Goal: Task Accomplishment & Management: Use online tool/utility

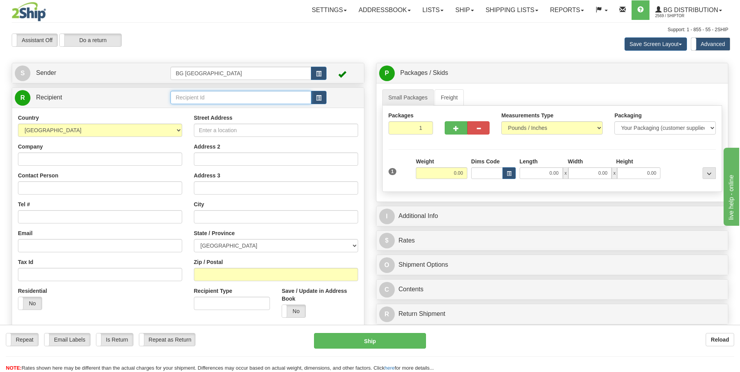
click at [189, 93] on input "text" at bounding box center [241, 97] width 141 height 13
type input "60453"
click at [190, 107] on div "R Recipient 60453" at bounding box center [188, 98] width 352 height 20
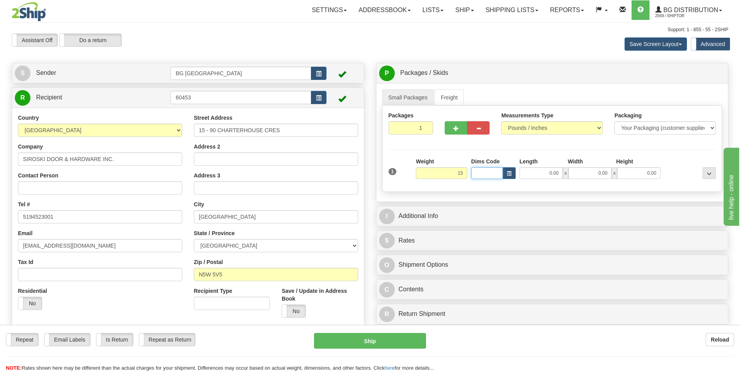
type input "15.00"
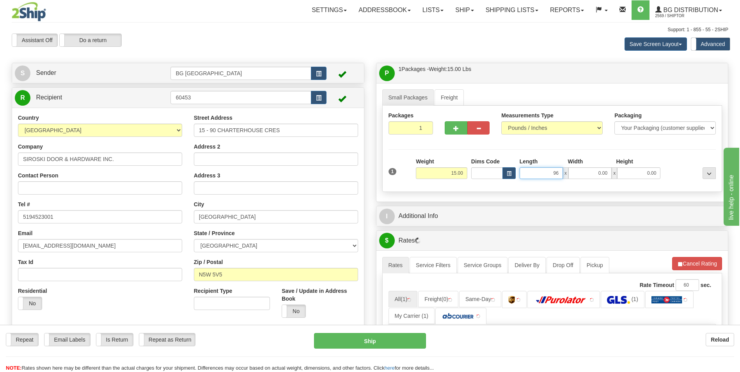
type input "96.00"
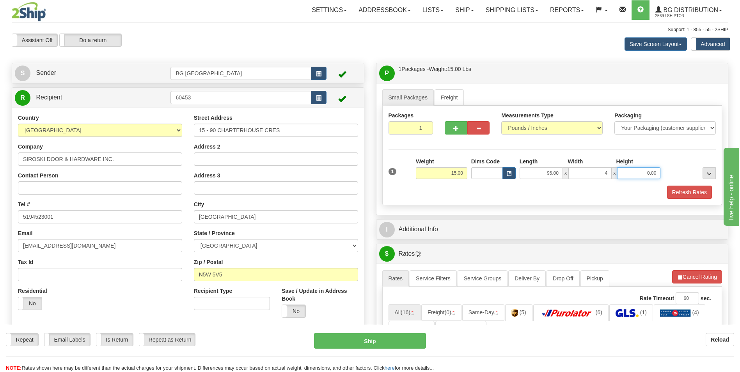
type input "4.00"
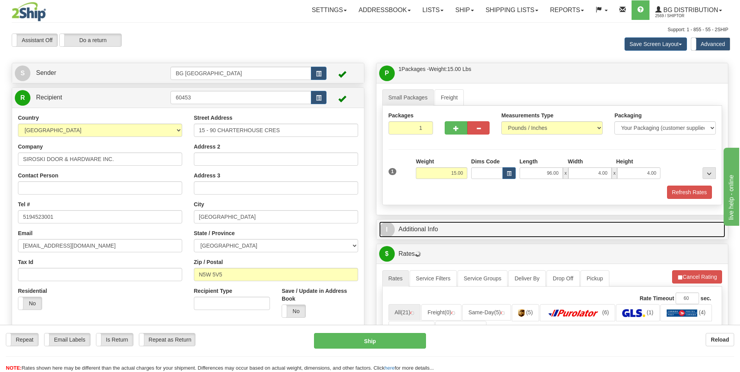
click at [440, 225] on link "I Additional Info" at bounding box center [552, 230] width 347 height 16
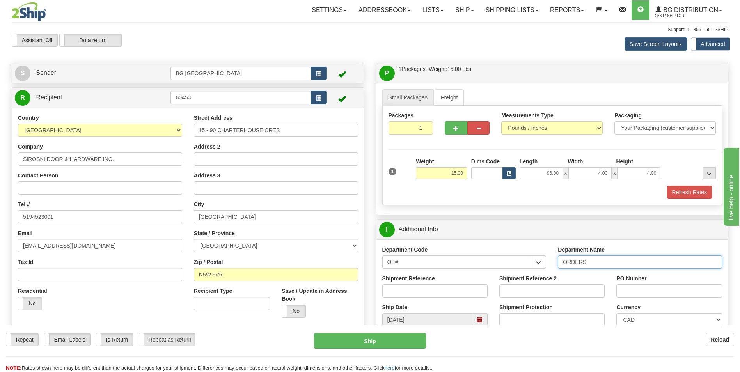
click at [605, 261] on input "ORDERS" at bounding box center [640, 262] width 164 height 13
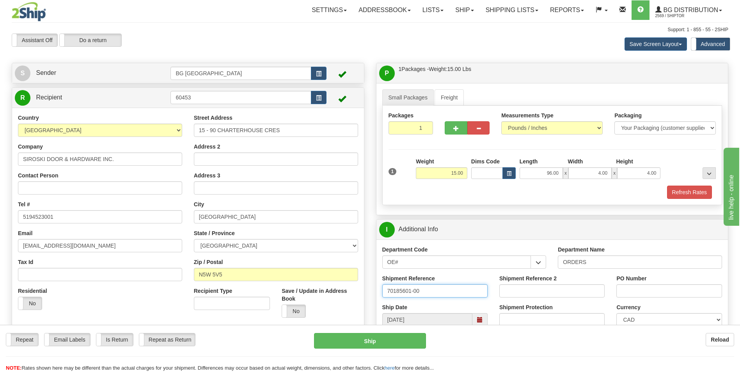
type input "70185601-00"
type input "0"
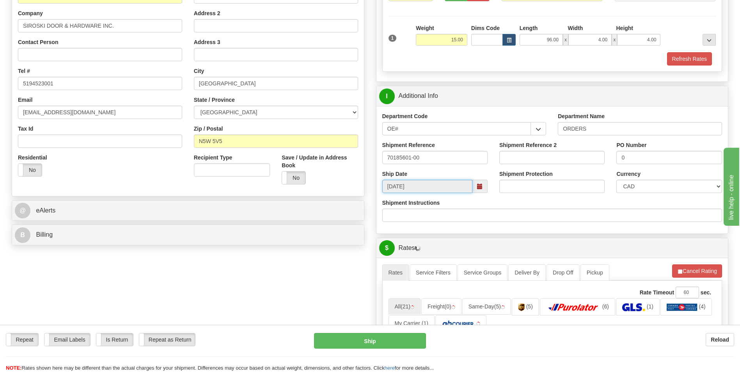
scroll to position [156, 0]
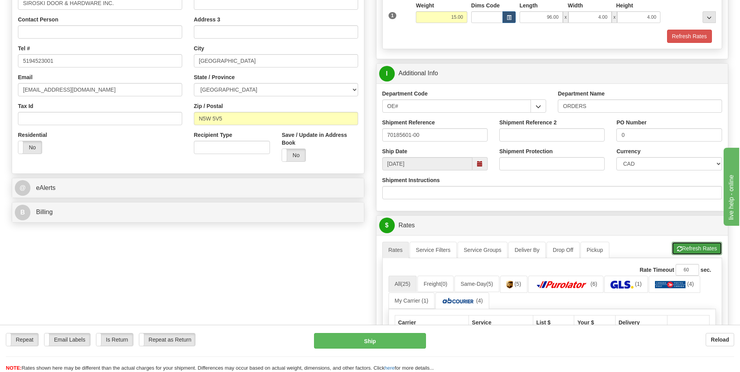
click at [697, 251] on button "Refresh Rates" at bounding box center [697, 248] width 50 height 13
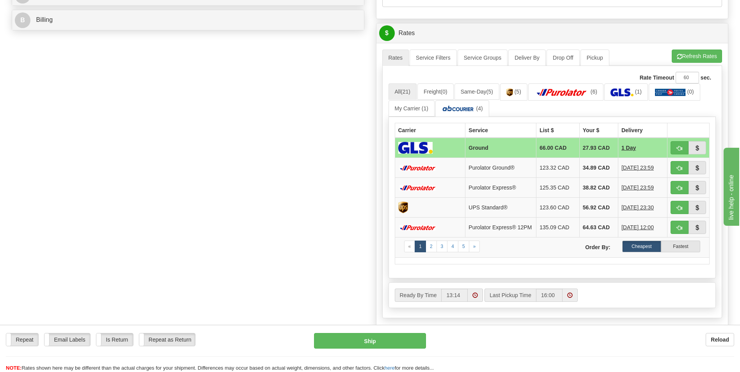
scroll to position [351, 0]
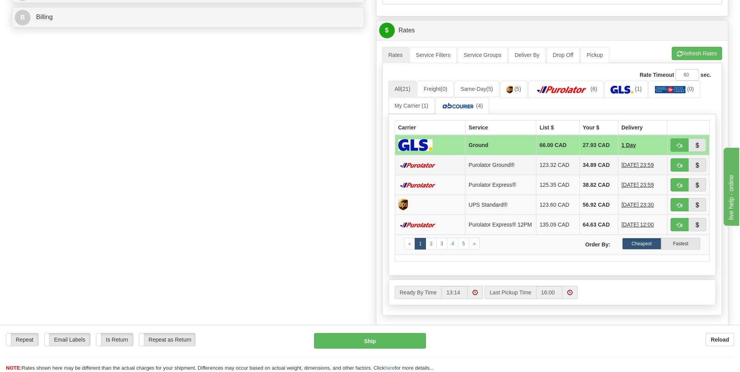
click at [586, 166] on td "34.89 CAD" at bounding box center [599, 165] width 39 height 20
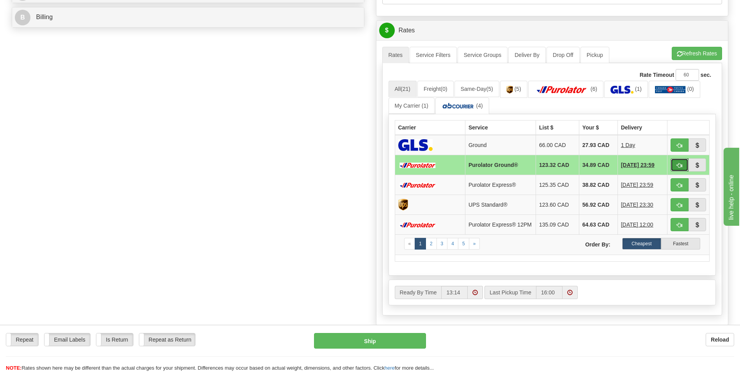
click at [678, 162] on button "button" at bounding box center [680, 164] width 18 height 13
type input "260"
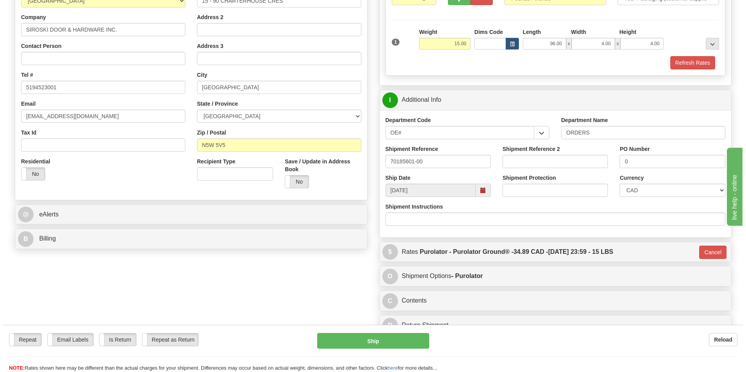
scroll to position [115, 0]
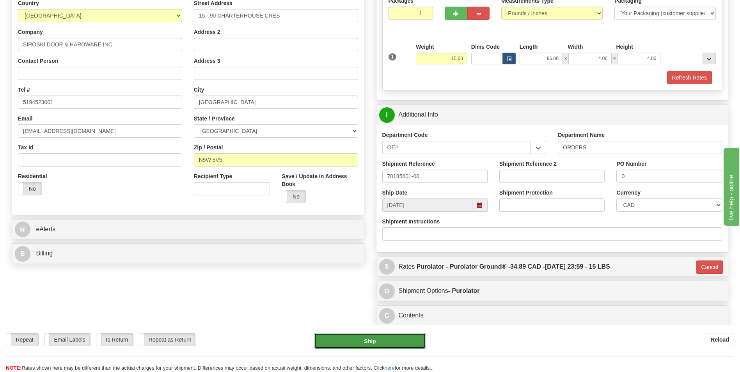
click at [328, 337] on button "Ship" at bounding box center [370, 341] width 112 height 16
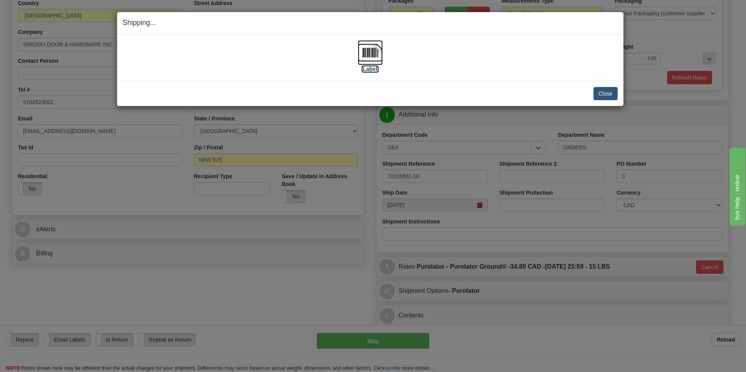
click at [376, 56] on img at bounding box center [370, 52] width 25 height 25
click at [598, 91] on button "Close" at bounding box center [606, 93] width 24 height 13
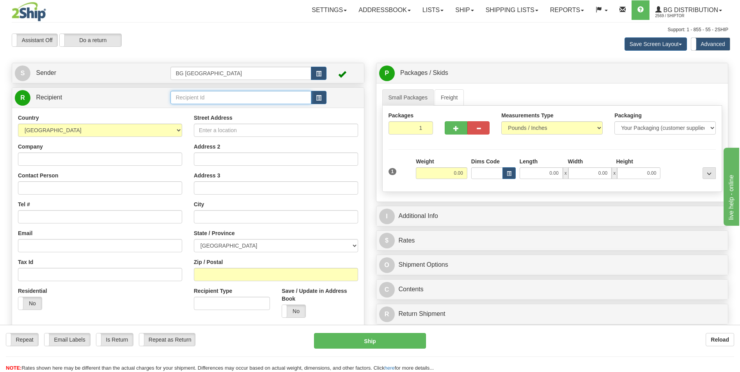
click at [207, 93] on input "text" at bounding box center [241, 97] width 141 height 13
click at [198, 107] on div "910736" at bounding box center [239, 109] width 133 height 9
type input "910736"
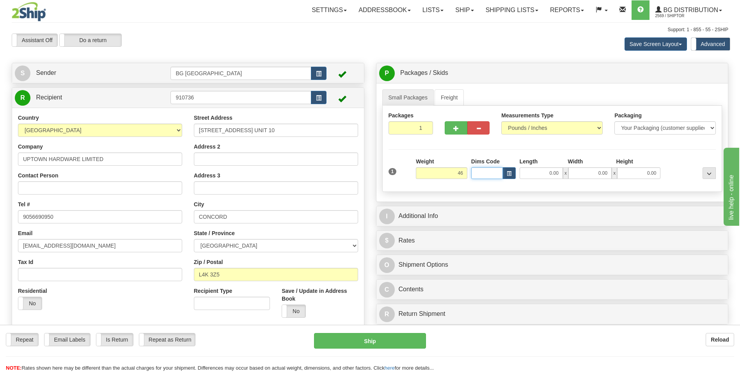
type input "46.00"
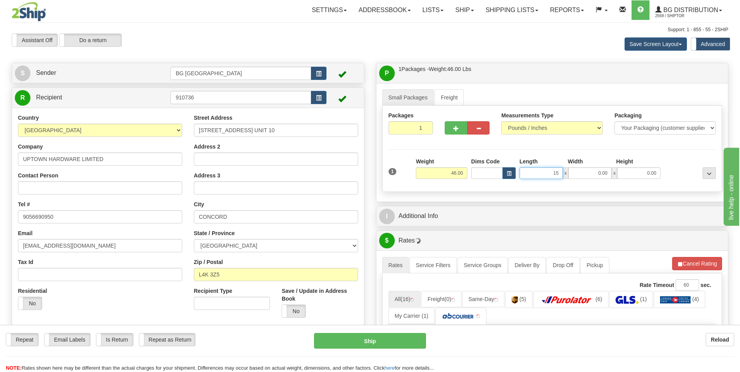
type input "15.00"
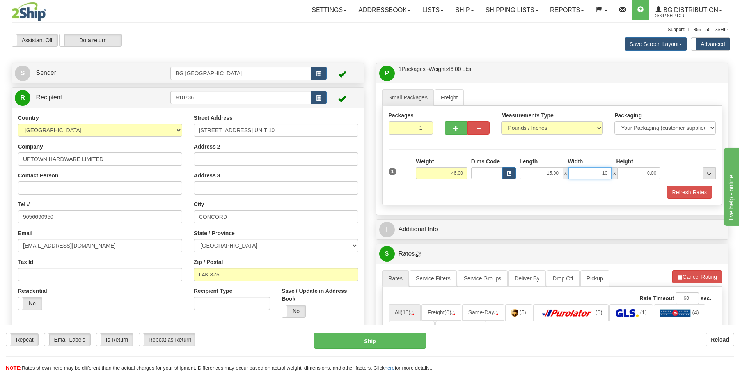
type input "10.00"
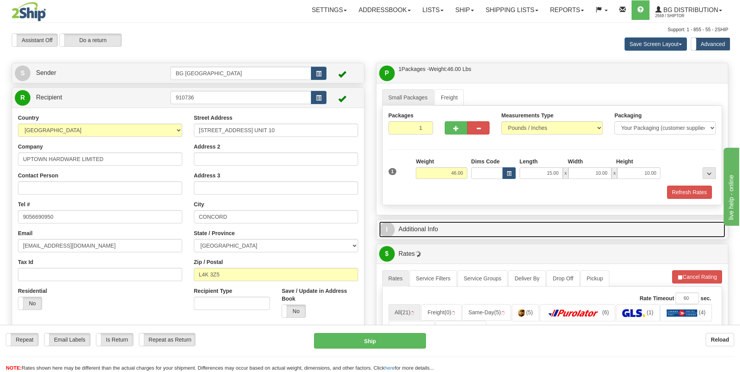
click at [447, 229] on link "I Additional Info" at bounding box center [552, 230] width 347 height 16
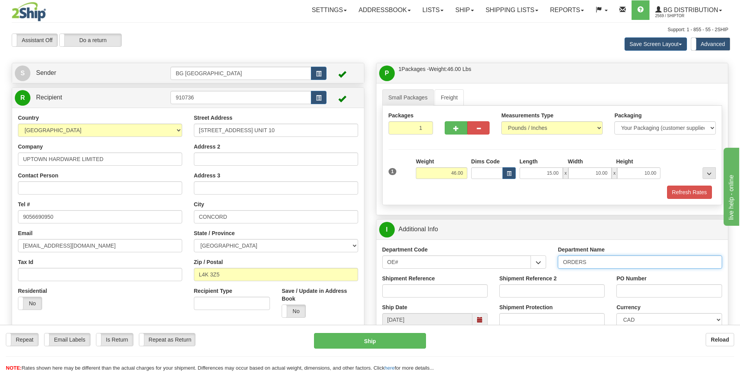
click at [606, 265] on input "ORDERS" at bounding box center [640, 262] width 164 height 13
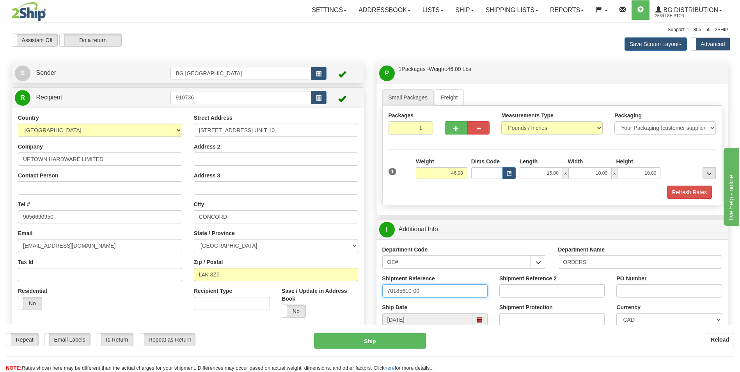
type input "70185610-00"
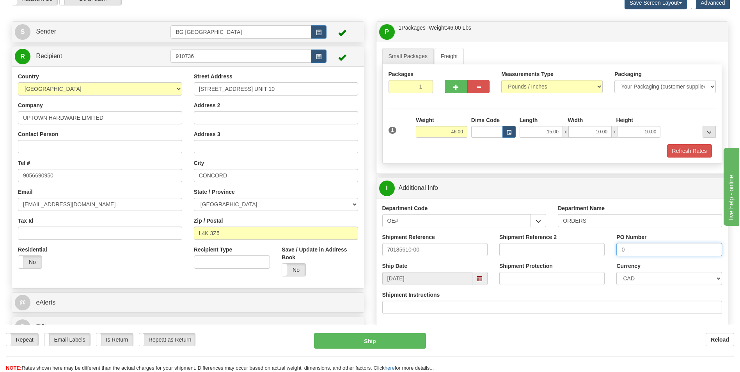
scroll to position [156, 0]
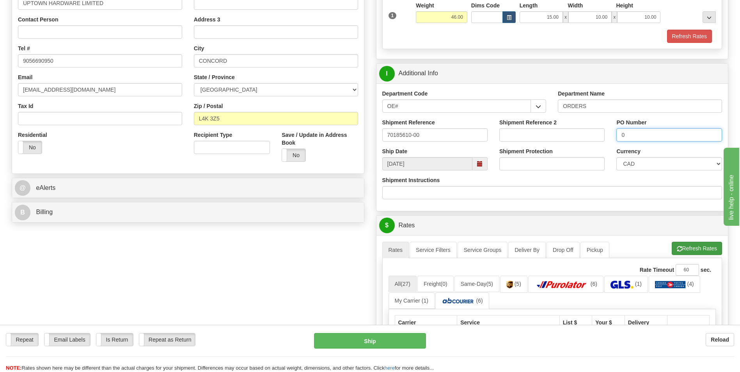
type input "0"
click at [695, 248] on button "Refresh Rates" at bounding box center [697, 248] width 50 height 13
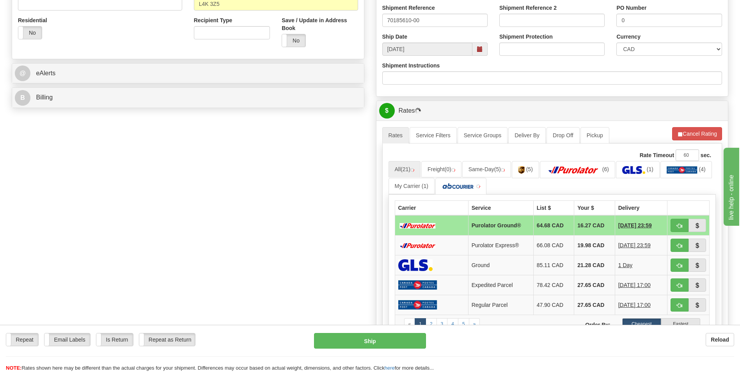
scroll to position [273, 0]
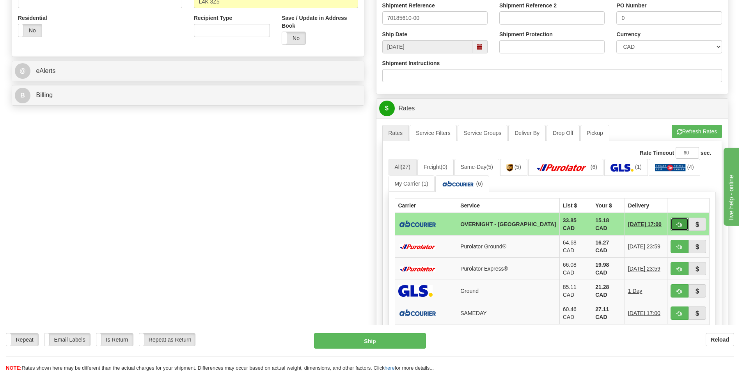
click at [683, 222] on button "button" at bounding box center [680, 224] width 18 height 13
type input "4"
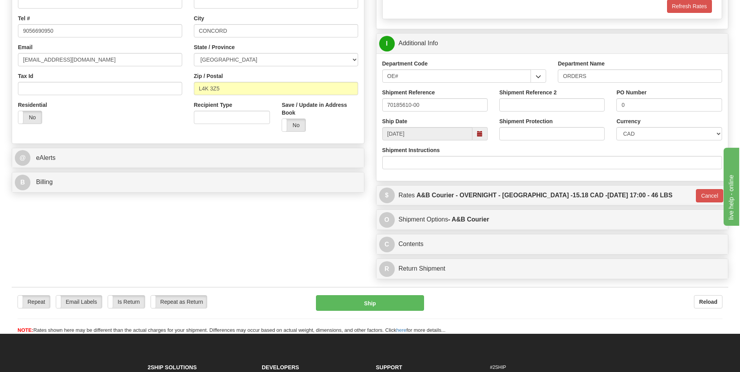
scroll to position [39, 0]
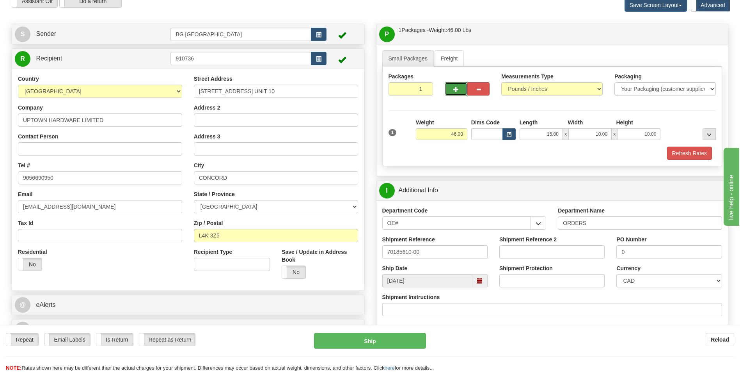
click at [449, 91] on button "button" at bounding box center [456, 88] width 22 height 13
type input "2"
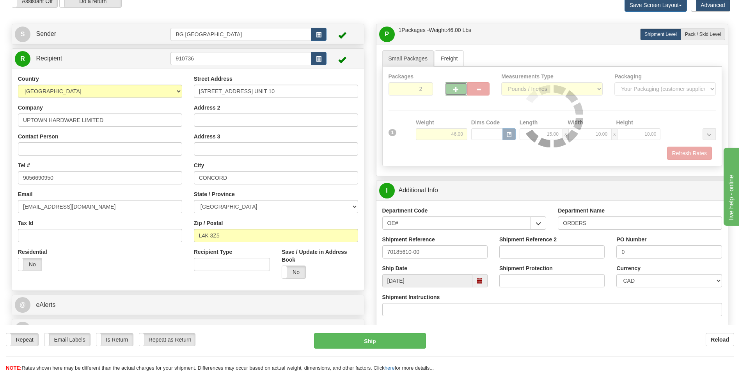
type input "4"
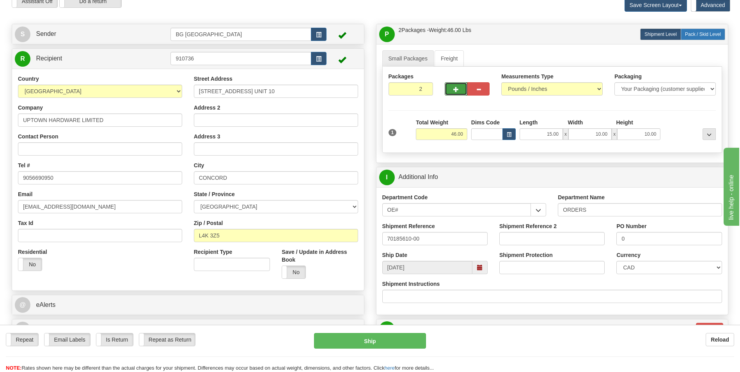
click at [696, 34] on span "Pack / Skid Level" at bounding box center [703, 34] width 36 height 5
radio input "true"
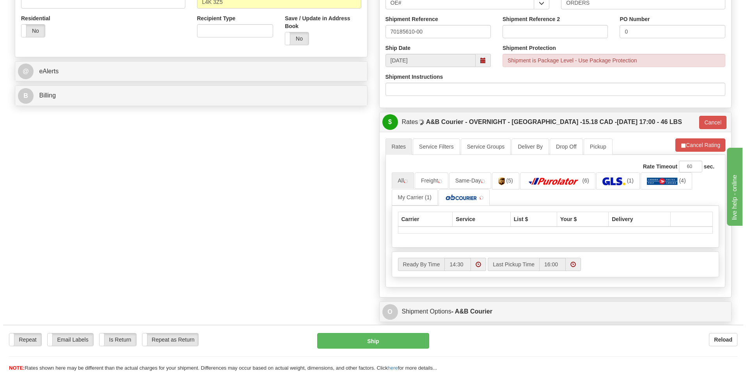
scroll to position [273, 0]
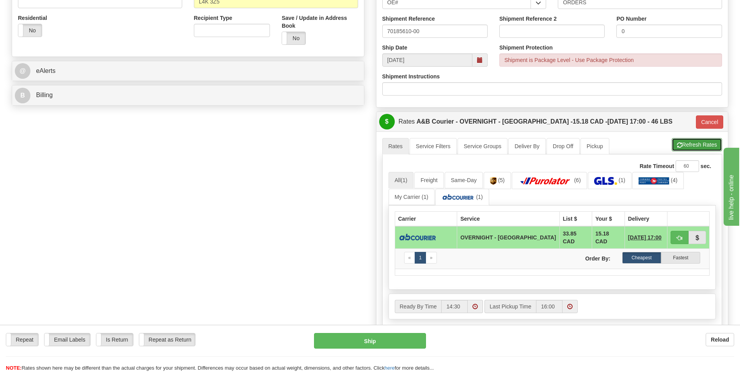
click at [678, 145] on span "button" at bounding box center [679, 145] width 5 height 5
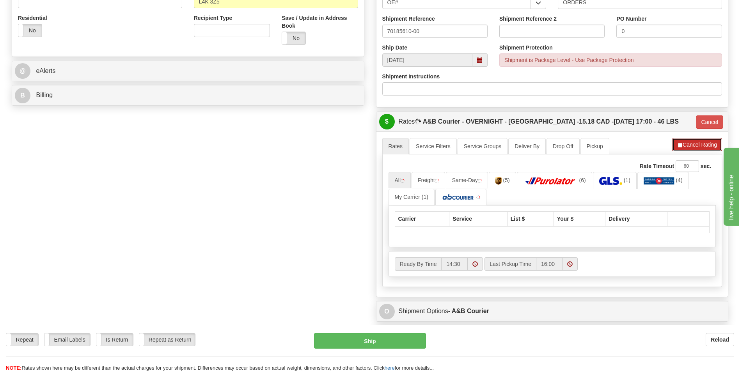
click at [678, 145] on span "button" at bounding box center [680, 145] width 5 height 5
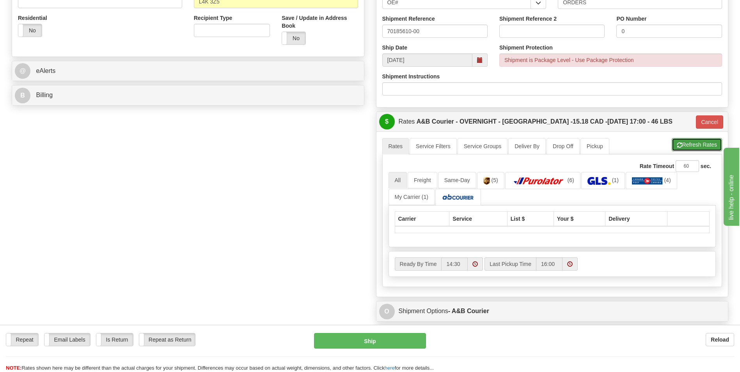
click at [705, 144] on button "Refresh Rates" at bounding box center [697, 144] width 50 height 13
type input "4"
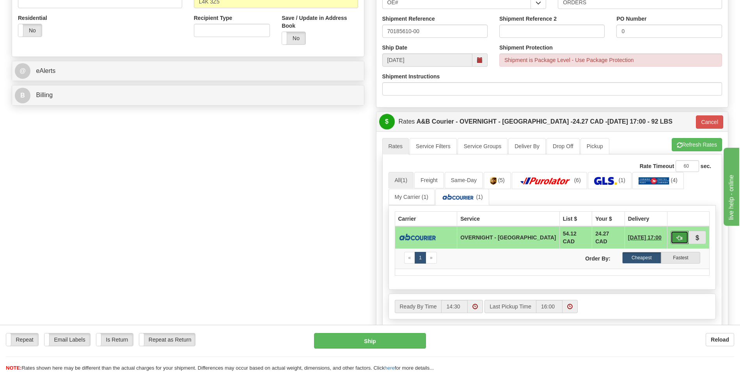
click at [675, 235] on button "button" at bounding box center [680, 237] width 18 height 13
click at [391, 343] on button "Ship" at bounding box center [370, 341] width 112 height 16
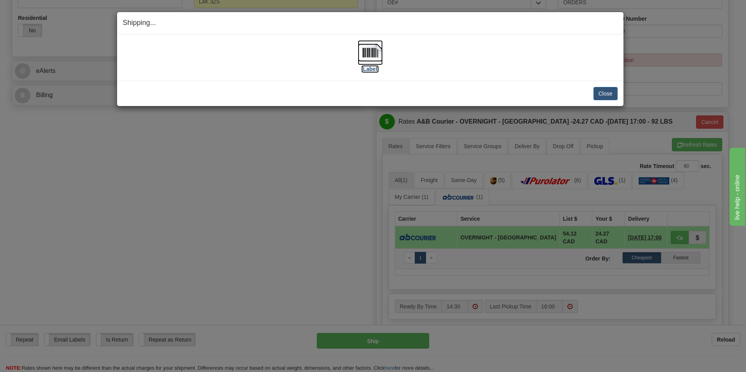
click at [378, 55] on img at bounding box center [370, 52] width 25 height 25
click at [604, 89] on button "Close" at bounding box center [606, 93] width 24 height 13
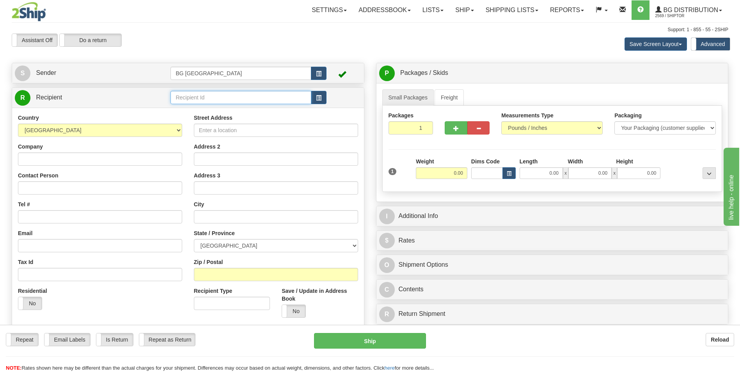
click at [199, 101] on input "text" at bounding box center [241, 97] width 141 height 13
click at [211, 106] on div "60035" at bounding box center [239, 109] width 133 height 9
type input "60035"
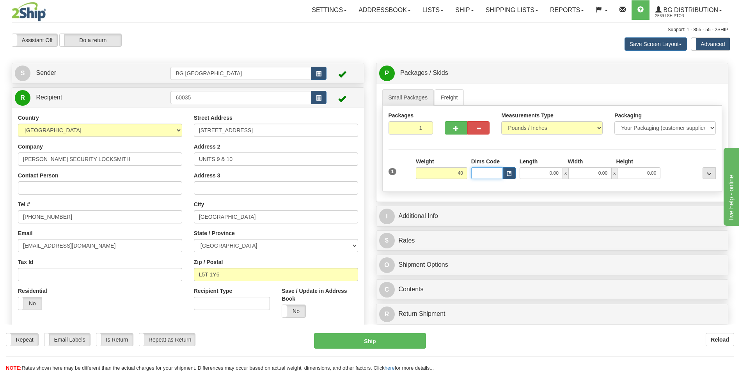
type input "40.00"
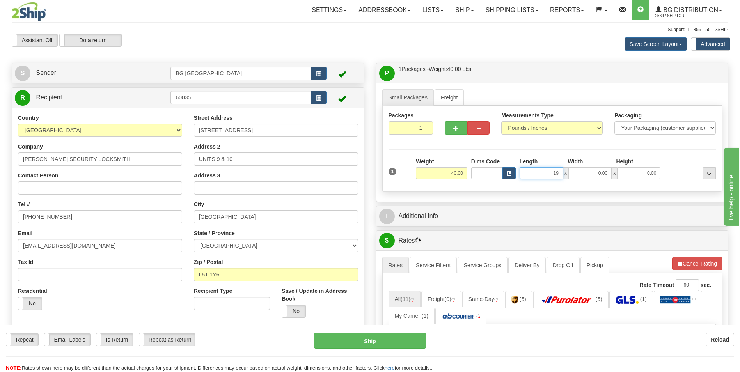
type input "19.00"
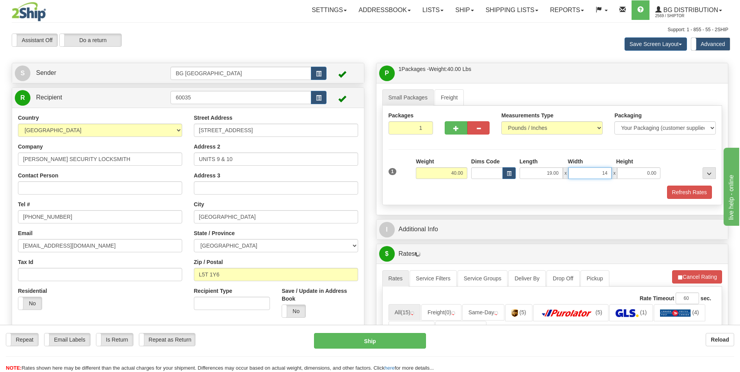
type input "14.00"
type input "9.00"
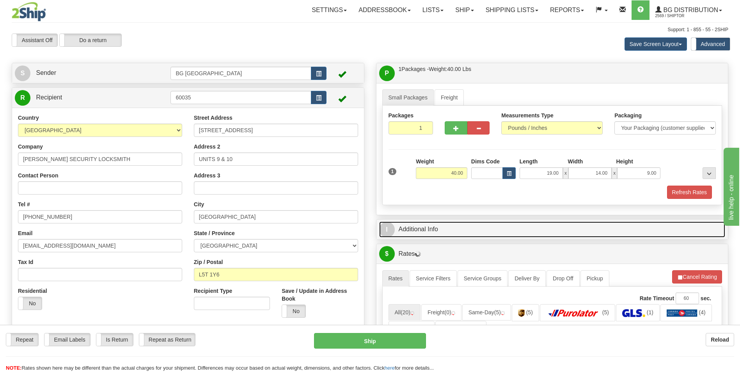
click at [427, 235] on link "I Additional Info" at bounding box center [552, 230] width 347 height 16
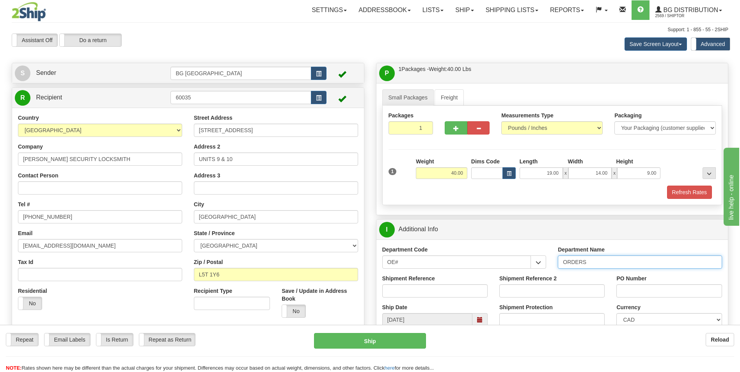
click at [610, 262] on input "ORDERS" at bounding box center [640, 262] width 164 height 13
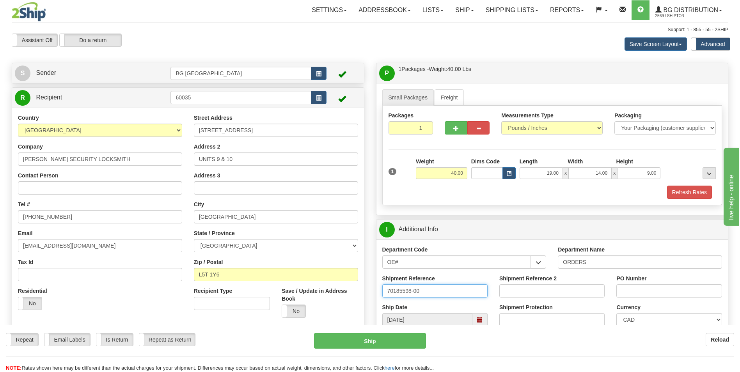
type input "70185598-00"
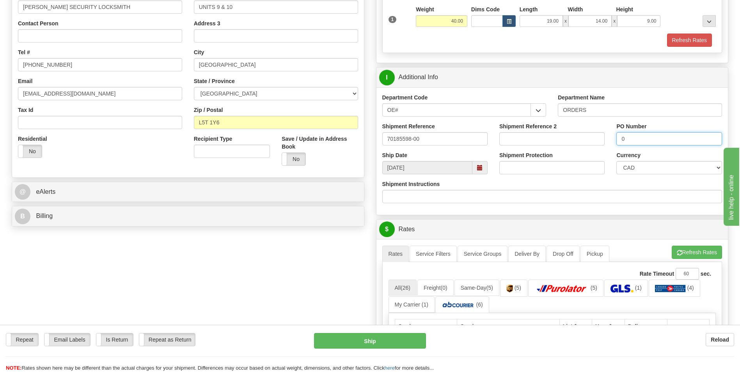
scroll to position [156, 0]
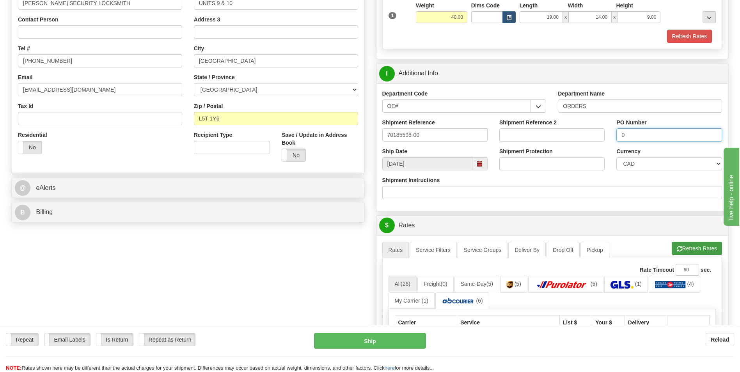
type input "0"
click at [693, 249] on button "Refresh Rates" at bounding box center [697, 248] width 50 height 13
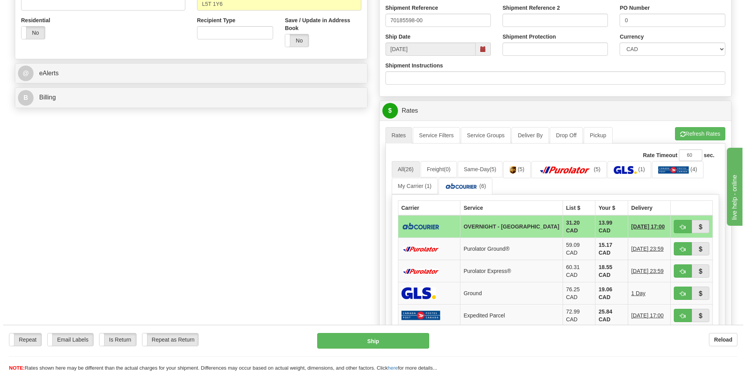
scroll to position [273, 0]
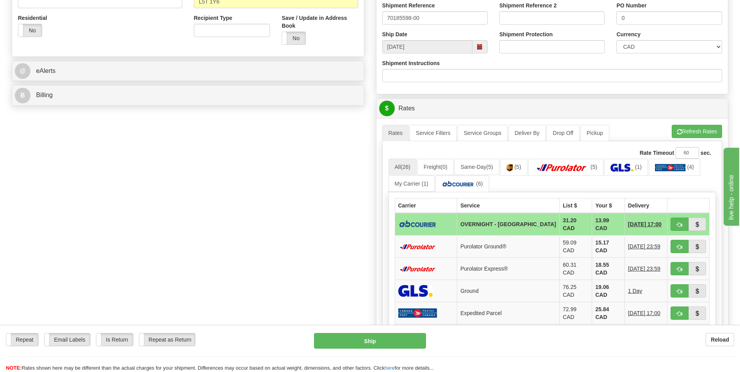
click at [593, 224] on td "13.99 CAD" at bounding box center [609, 224] width 33 height 23
click at [678, 222] on span "button" at bounding box center [679, 224] width 5 height 5
type input "4"
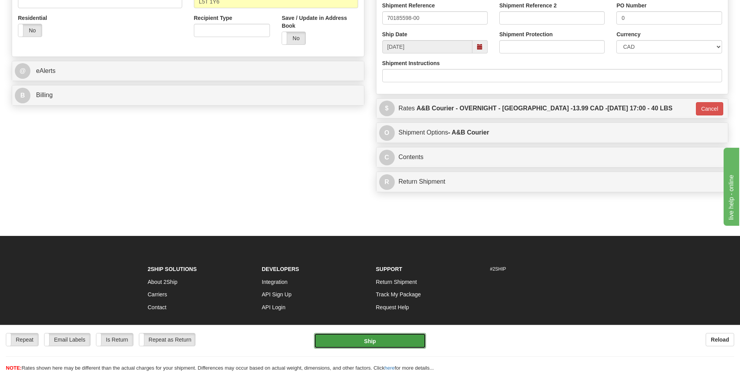
click at [386, 335] on button "Ship" at bounding box center [370, 341] width 112 height 16
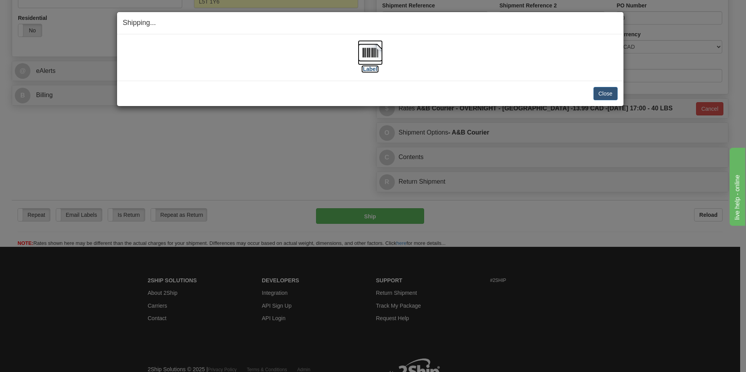
click at [376, 53] on img at bounding box center [370, 52] width 25 height 25
click at [595, 91] on button "Close" at bounding box center [606, 93] width 24 height 13
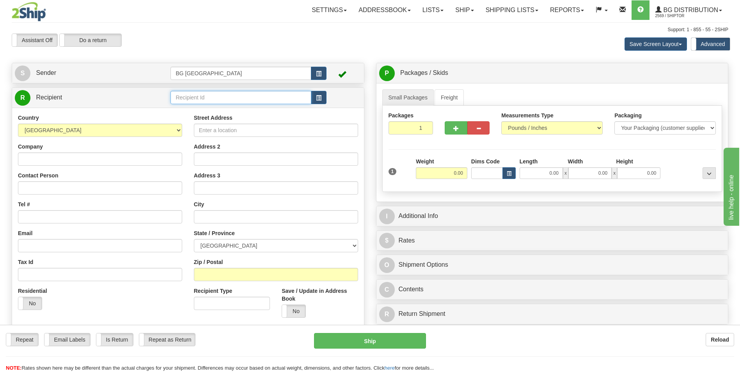
click at [210, 98] on input "text" at bounding box center [241, 97] width 141 height 13
click at [212, 105] on li "60054" at bounding box center [241, 110] width 140 height 10
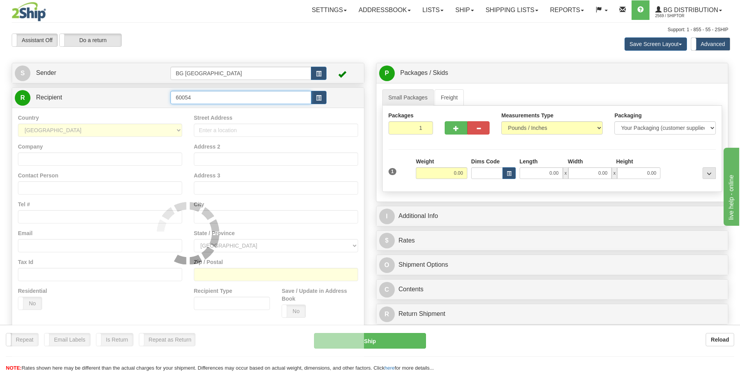
type input "60054"
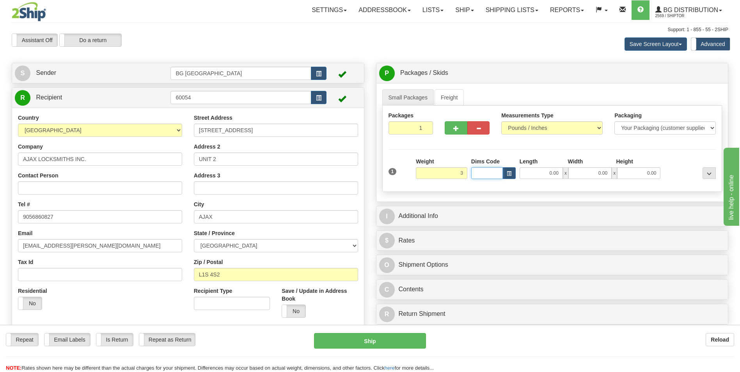
type input "3.00"
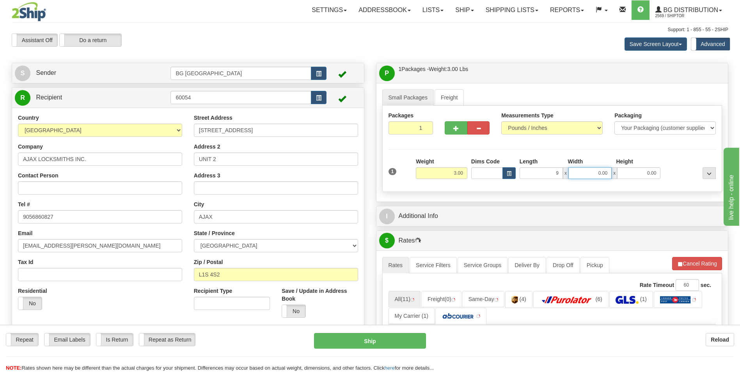
type input "9.00"
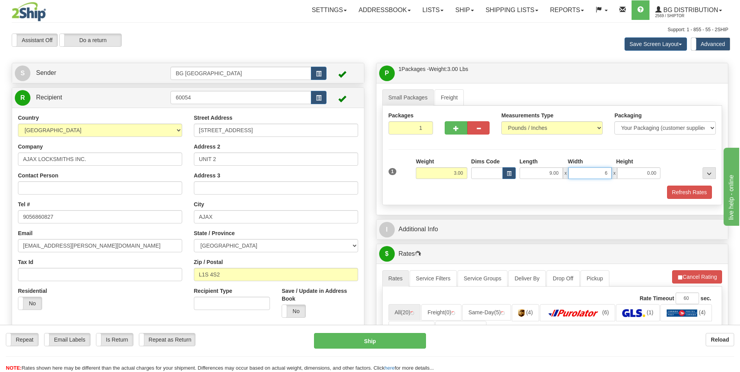
type input "6.00"
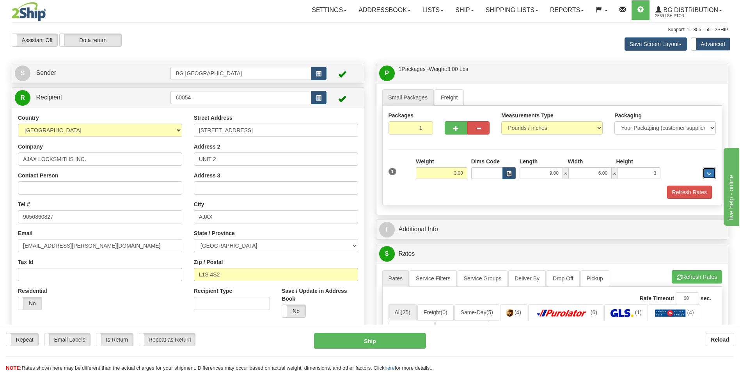
type input "3.00"
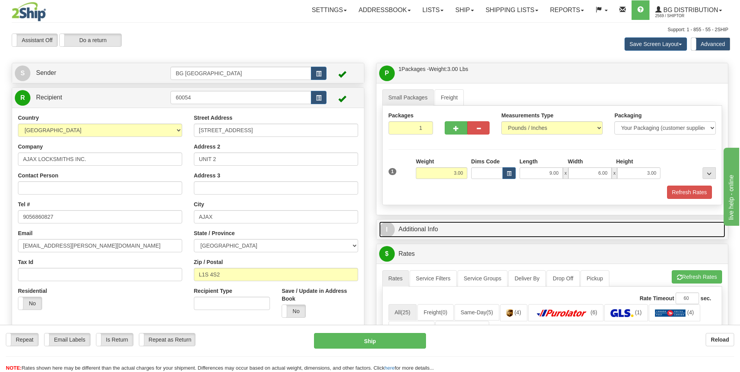
click at [508, 235] on link "I Additional Info" at bounding box center [552, 230] width 347 height 16
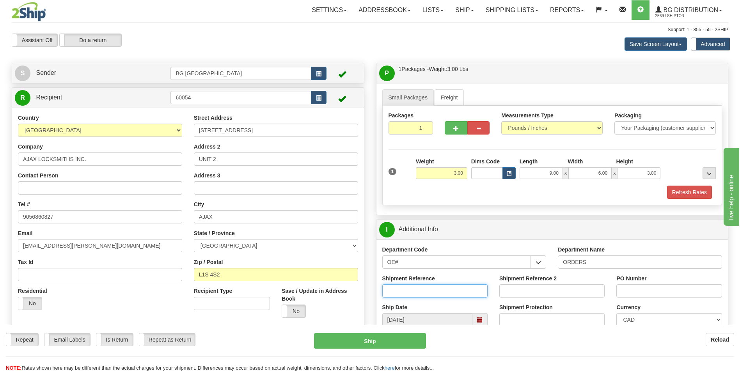
click at [400, 293] on input "Shipment Reference" at bounding box center [435, 291] width 105 height 13
type input "70185615-00"
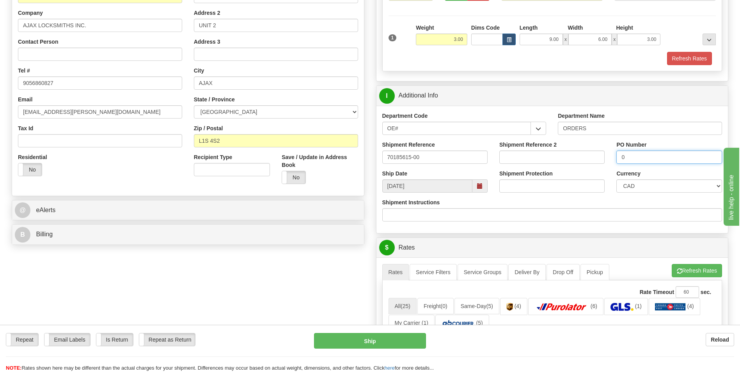
scroll to position [156, 0]
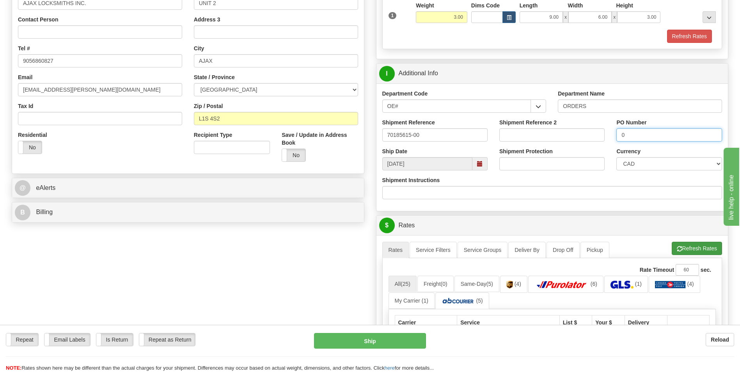
type input "0"
click at [682, 247] on button "Refresh Rates" at bounding box center [697, 248] width 50 height 13
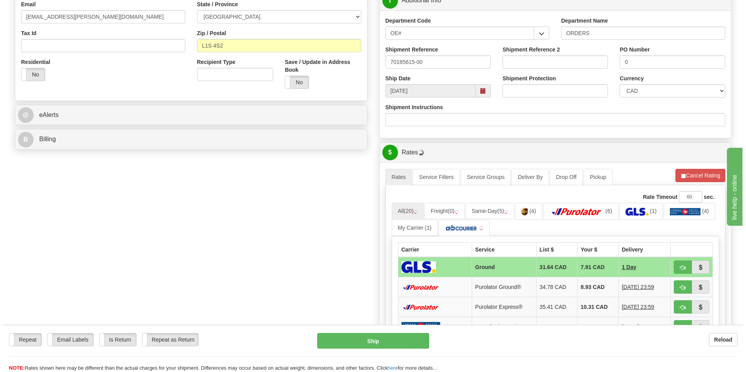
scroll to position [234, 0]
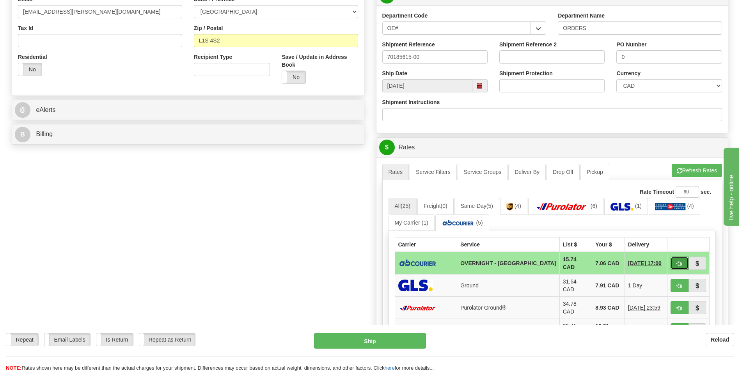
click at [672, 258] on button "button" at bounding box center [680, 263] width 18 height 13
type input "4"
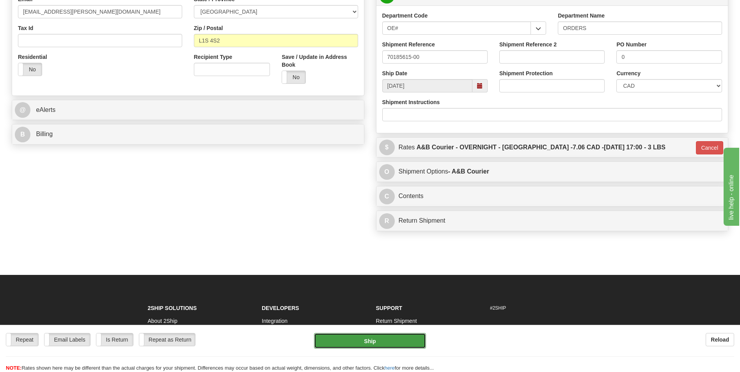
click at [403, 345] on button "Ship" at bounding box center [370, 341] width 112 height 16
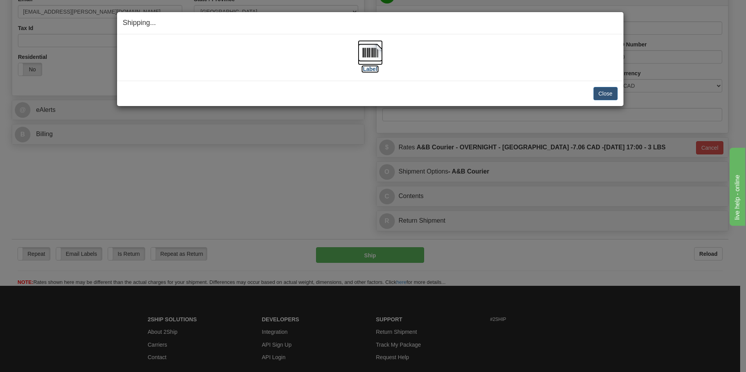
click at [367, 56] on img at bounding box center [370, 52] width 25 height 25
click at [604, 93] on button "Close" at bounding box center [606, 93] width 24 height 13
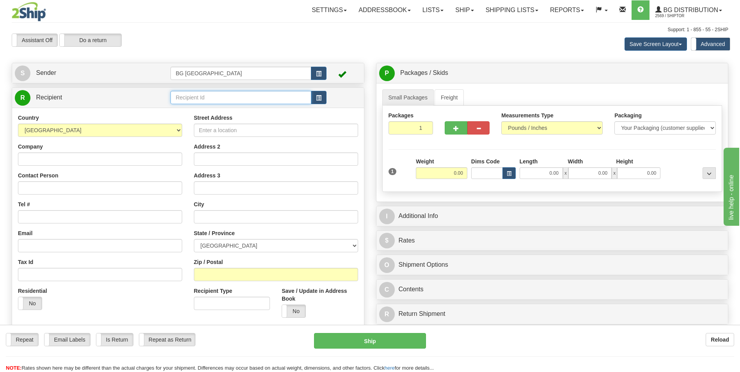
click at [246, 97] on input "text" at bounding box center [241, 97] width 141 height 13
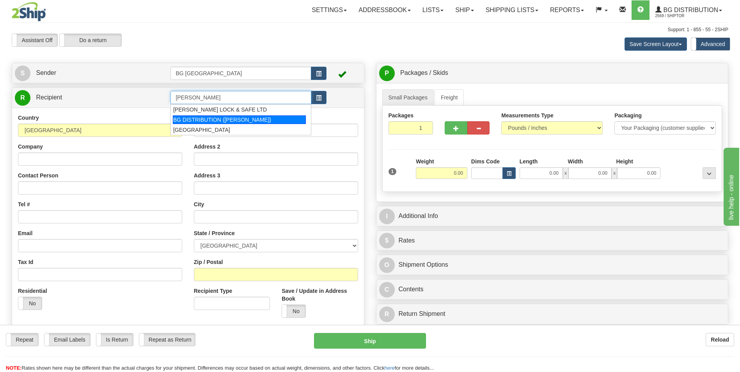
click at [231, 117] on div "BG DISTRIBUTION (OTT)" at bounding box center [239, 120] width 133 height 9
type input "BG DISTRIBUTION (OTT)"
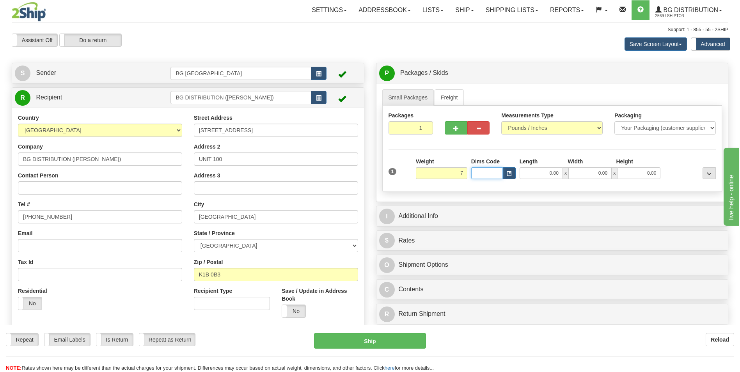
type input "7.00"
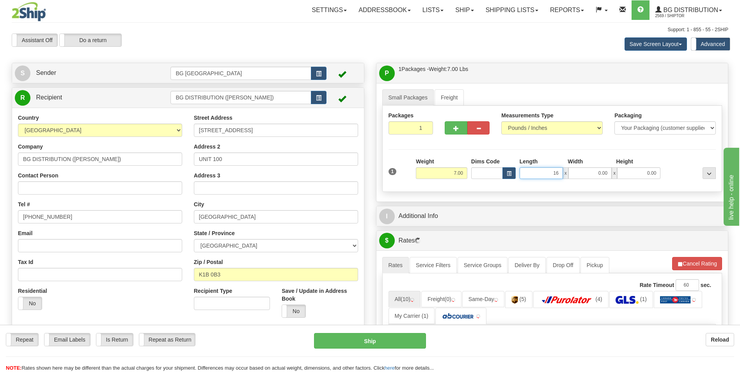
type input "16.00"
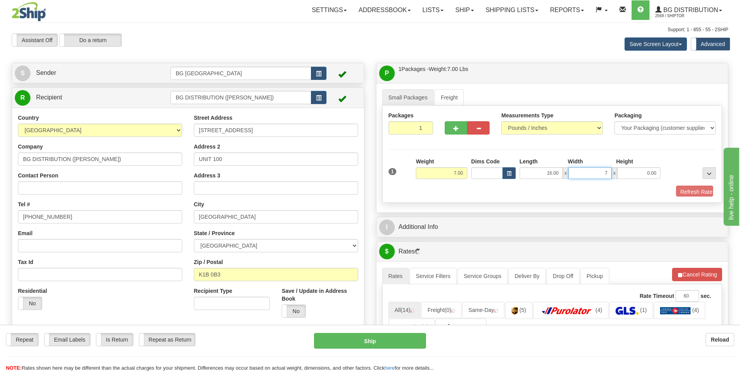
type input "7.00"
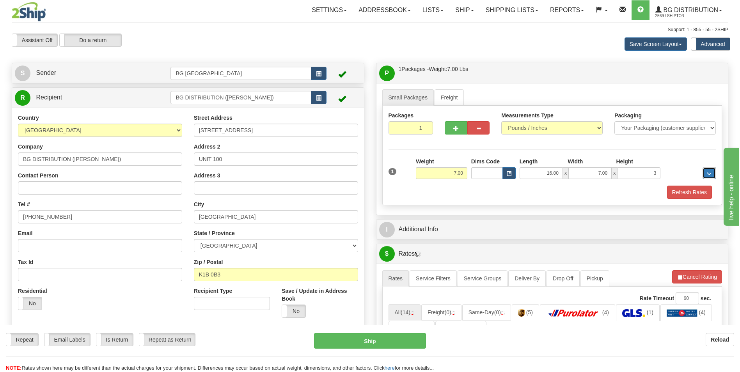
type input "3.00"
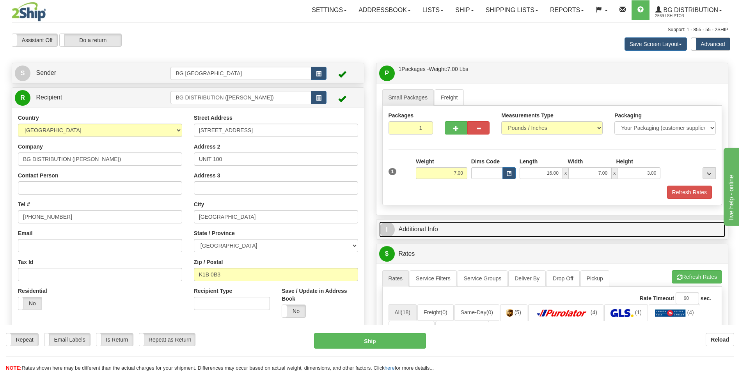
click at [507, 229] on link "I Additional Info" at bounding box center [552, 230] width 347 height 16
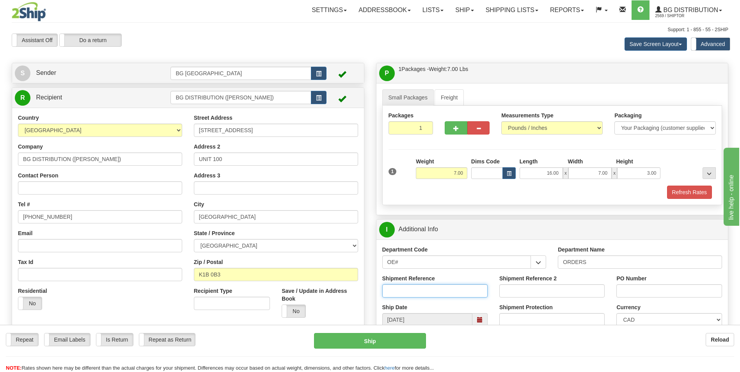
click at [415, 290] on input "Shipment Reference" at bounding box center [435, 291] width 105 height 13
type input "167125-00"
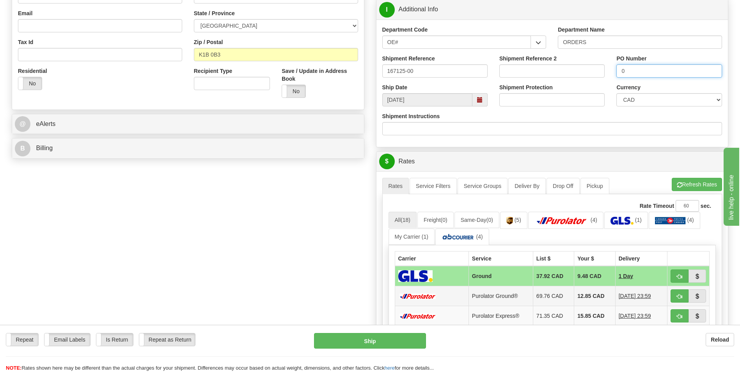
scroll to position [234, 0]
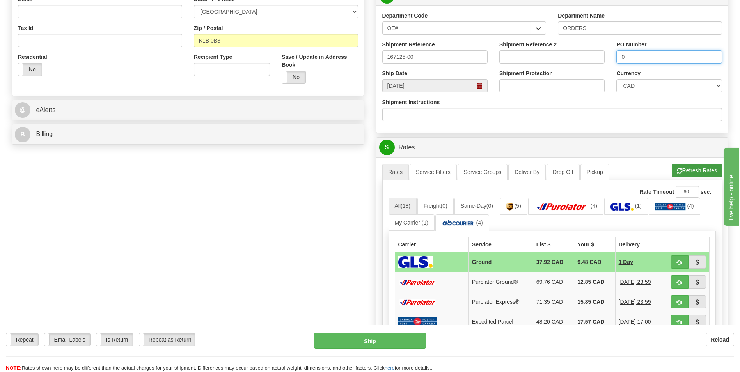
type input "0"
click at [712, 173] on button "Refresh Rates" at bounding box center [697, 170] width 50 height 13
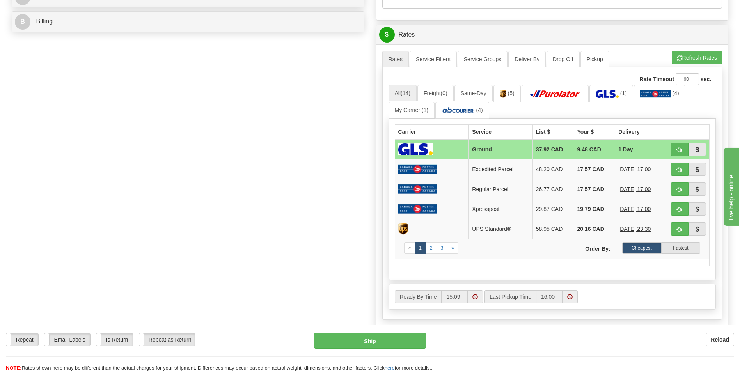
scroll to position [351, 0]
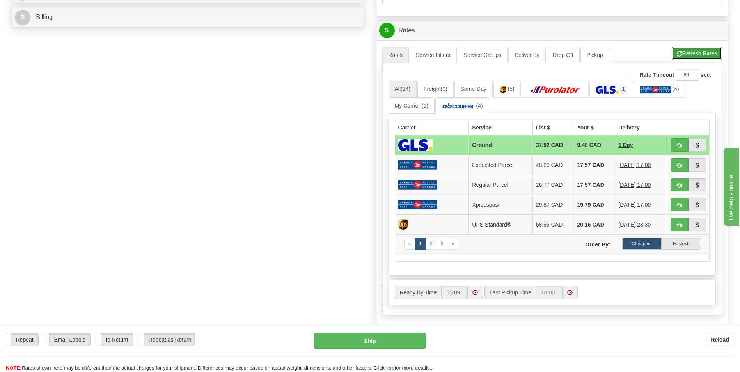
click at [682, 55] on button "Refresh Rates" at bounding box center [697, 53] width 50 height 13
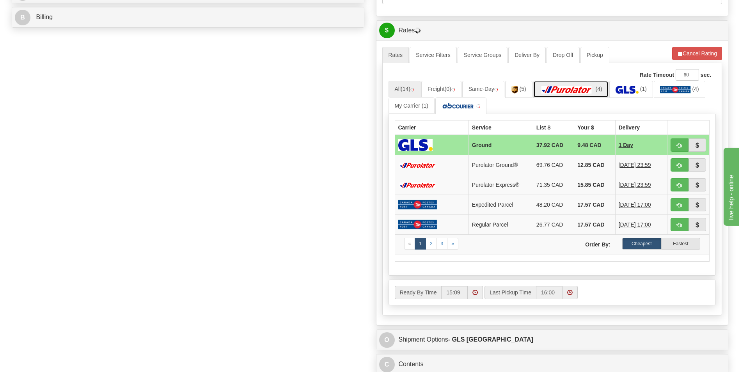
click at [584, 87] on img at bounding box center [567, 90] width 55 height 8
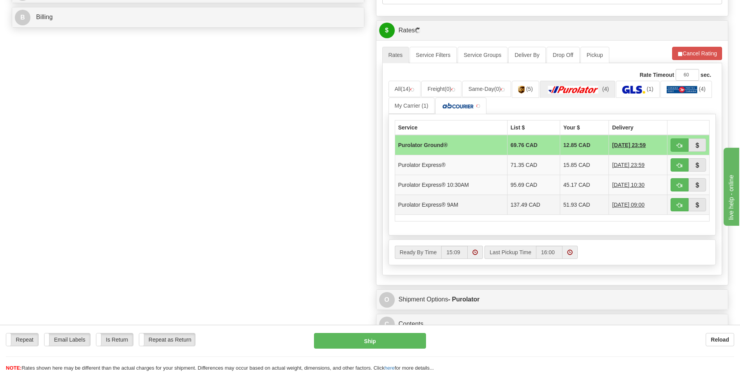
click at [574, 206] on td "51.93 CAD" at bounding box center [585, 205] width 49 height 20
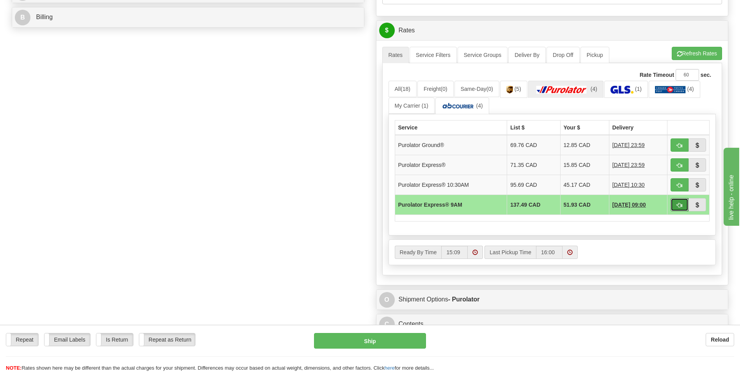
click at [680, 205] on span "button" at bounding box center [679, 205] width 5 height 5
type input "200"
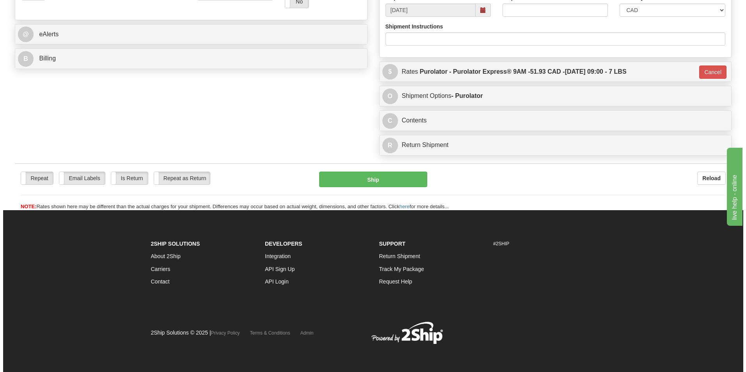
scroll to position [310, 0]
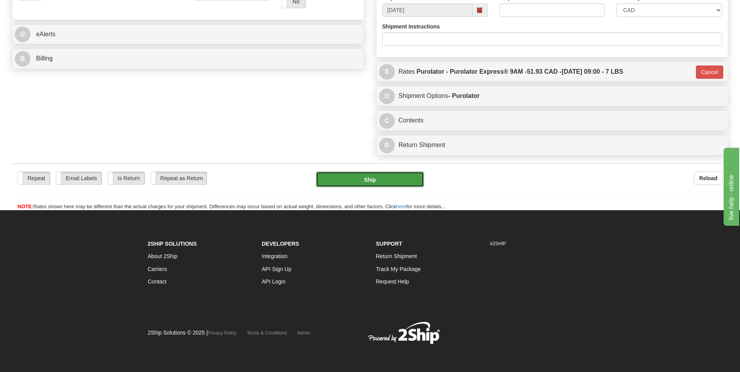
click at [406, 185] on button "Ship" at bounding box center [370, 180] width 108 height 16
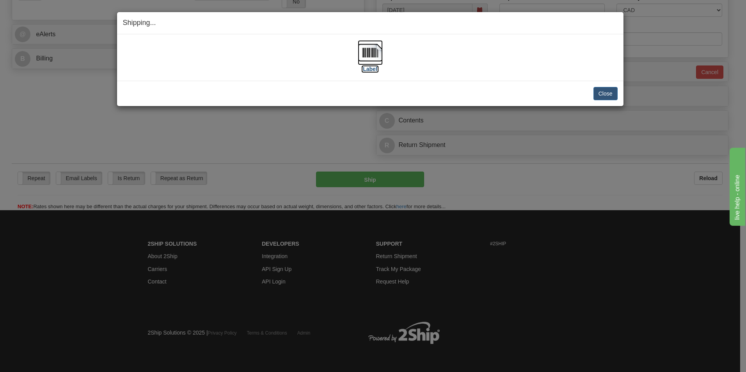
click at [376, 52] on img at bounding box center [370, 52] width 25 height 25
click at [603, 88] on button "Close" at bounding box center [606, 93] width 24 height 13
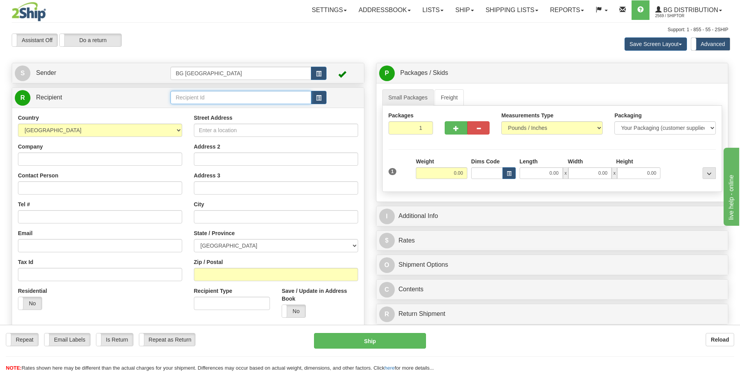
click at [187, 95] on input "text" at bounding box center [241, 97] width 141 height 13
click at [185, 113] on div "60020" at bounding box center [239, 109] width 133 height 9
type input "60020"
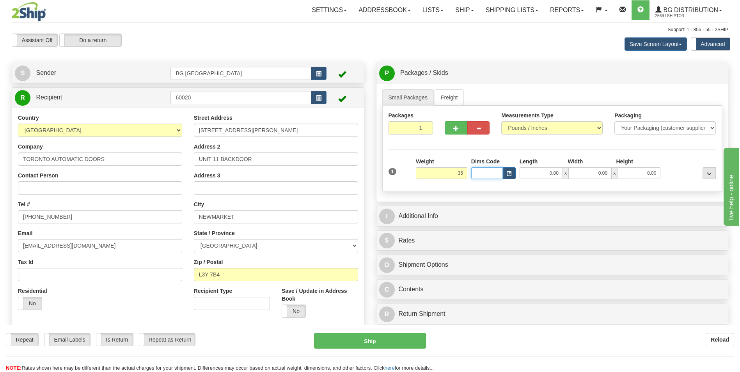
type input "36.00"
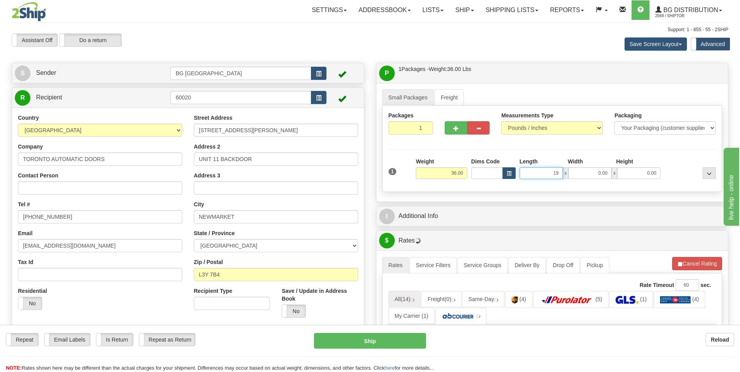
type input "19.00"
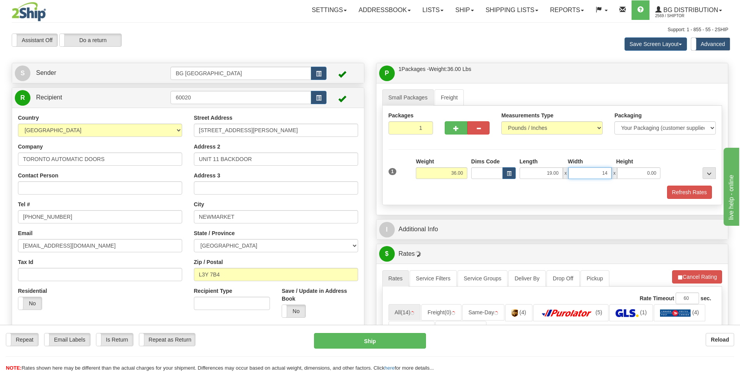
type input "14.00"
type input "8.00"
click at [454, 123] on button "button" at bounding box center [456, 127] width 22 height 13
type input "2"
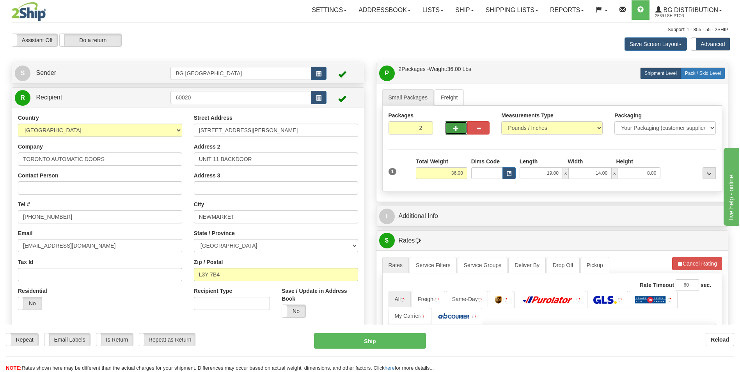
click at [705, 71] on span "Pack / Skid Level" at bounding box center [703, 73] width 36 height 5
radio input "true"
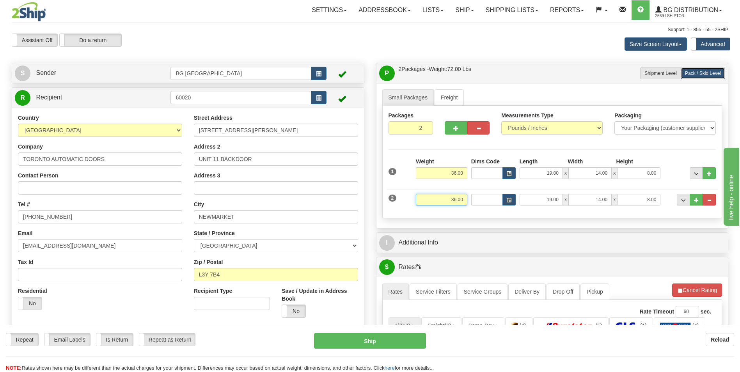
click at [453, 201] on input "36.00" at bounding box center [442, 200] width 52 height 12
type input "25.00"
type input "12.00"
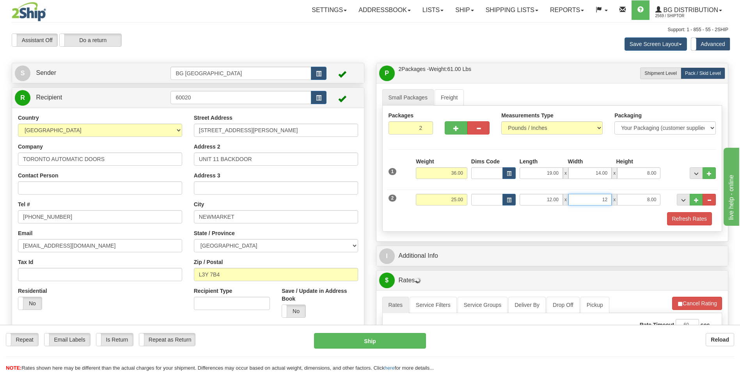
type input "12.00"
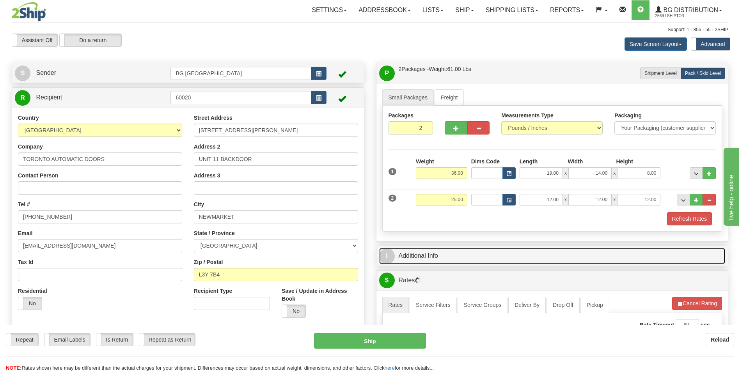
click at [437, 251] on link "I Additional Info" at bounding box center [552, 256] width 347 height 16
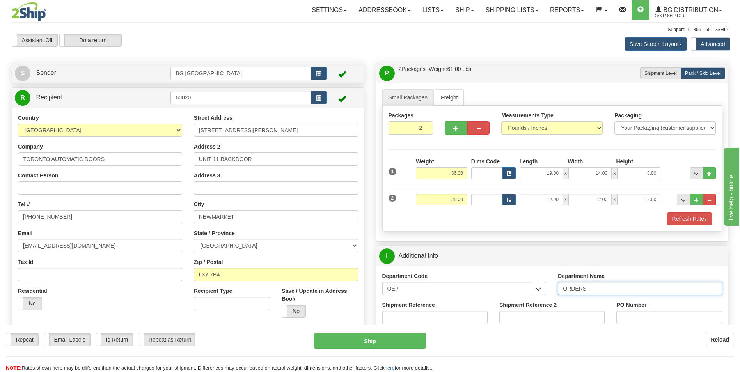
click at [595, 293] on input "ORDERS" at bounding box center [640, 288] width 164 height 13
type input "70185626-00"
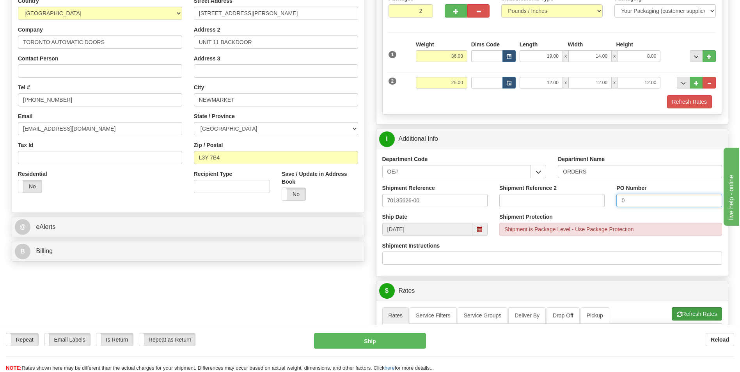
type input "0"
click at [694, 314] on button "Refresh Rates" at bounding box center [697, 314] width 50 height 13
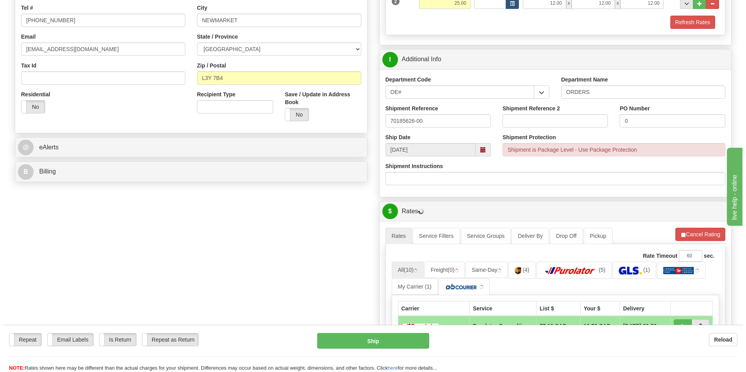
scroll to position [312, 0]
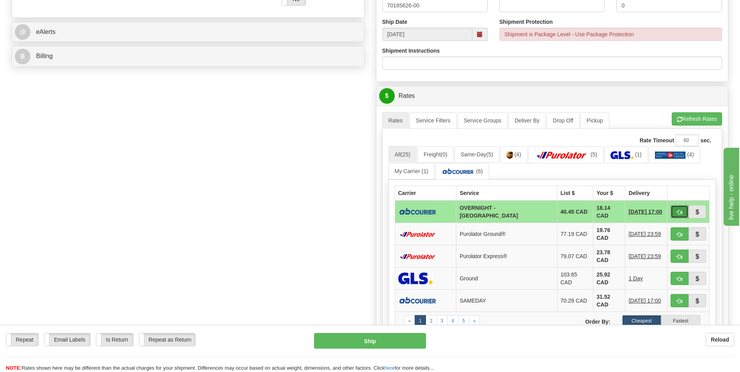
click at [679, 210] on span "button" at bounding box center [679, 212] width 5 height 5
type input "4"
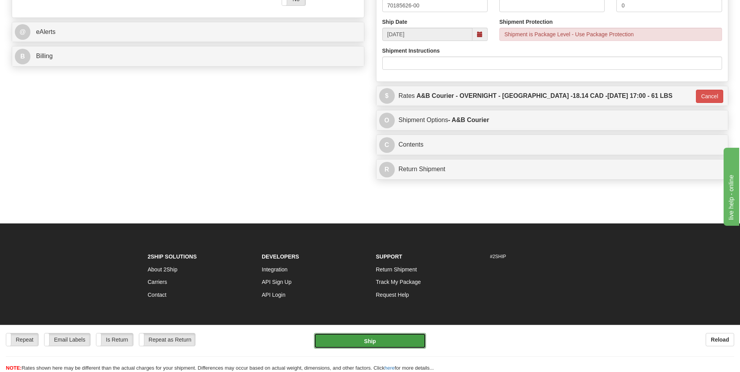
click at [380, 338] on button "Ship" at bounding box center [370, 341] width 112 height 16
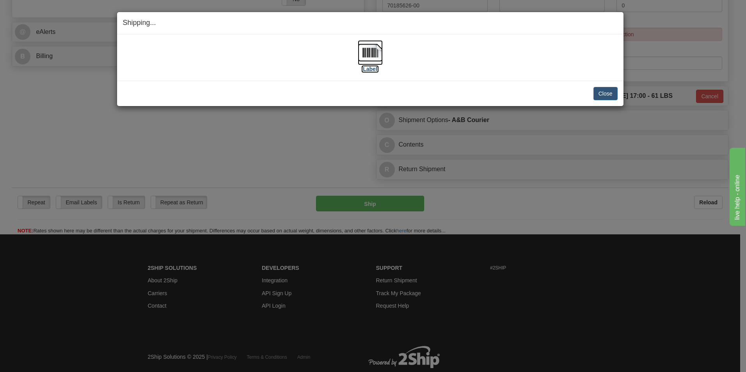
click at [378, 57] on img at bounding box center [370, 52] width 25 height 25
click at [600, 95] on button "Close" at bounding box center [606, 93] width 24 height 13
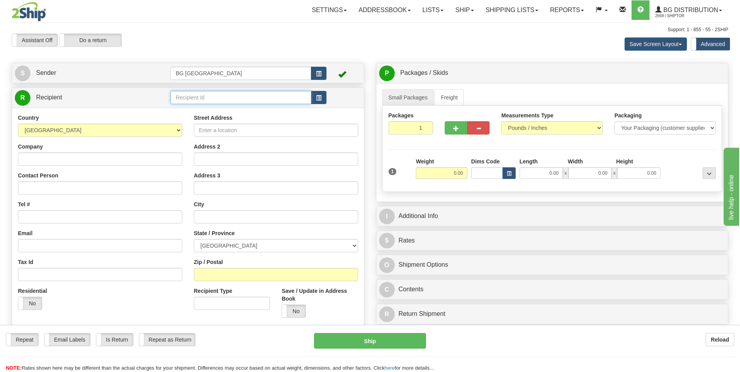
click at [203, 101] on input "text" at bounding box center [241, 97] width 141 height 13
click at [197, 107] on div "60890" at bounding box center [239, 109] width 133 height 9
type input "60890"
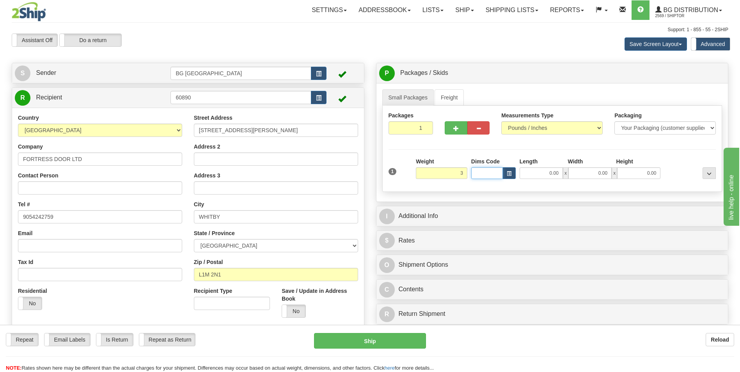
type input "3.00"
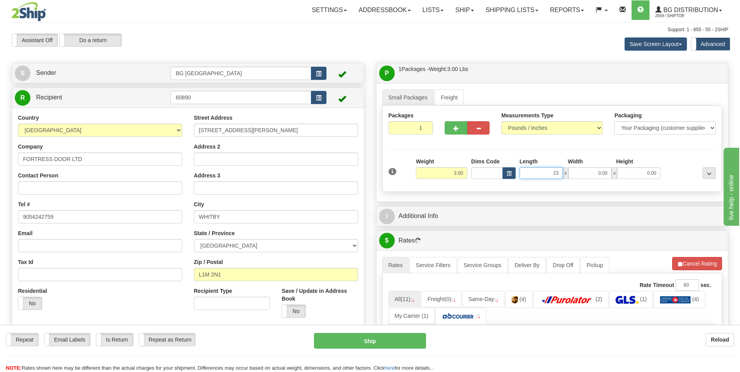
type input "23.00"
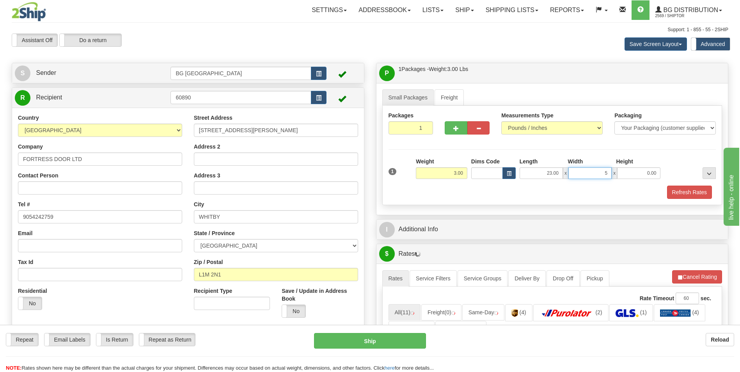
type input "5.00"
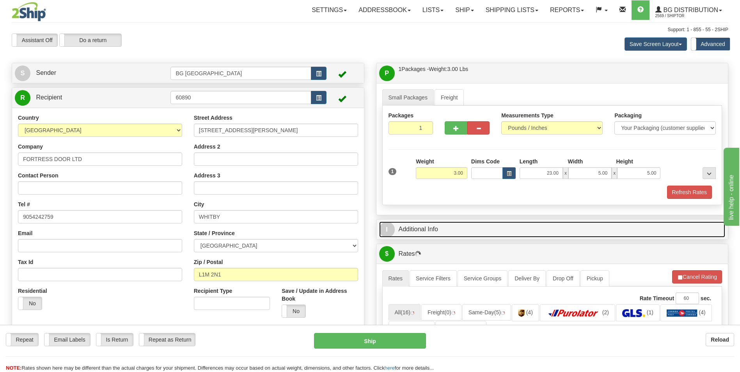
click at [432, 223] on link "I Additional Info" at bounding box center [552, 230] width 347 height 16
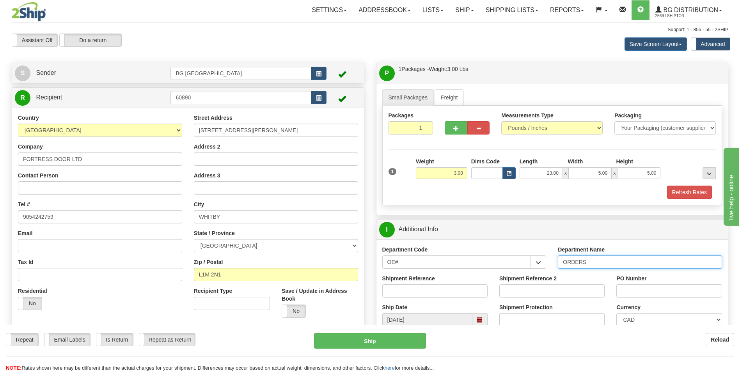
click at [612, 263] on input "ORDERS" at bounding box center [640, 262] width 164 height 13
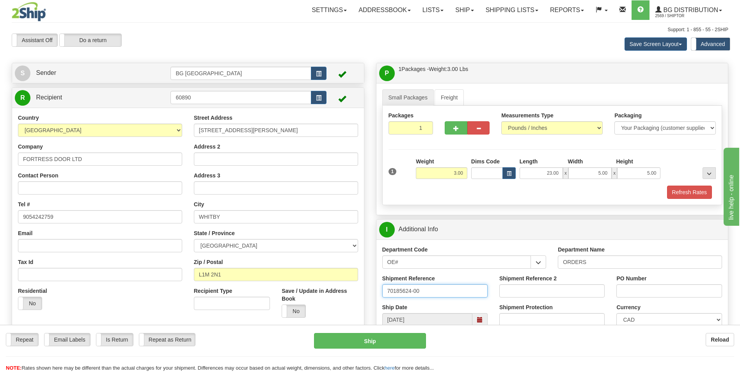
type input "70185624-00"
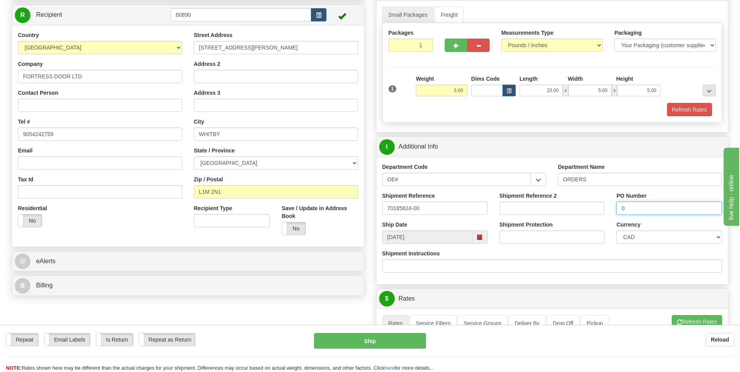
scroll to position [195, 0]
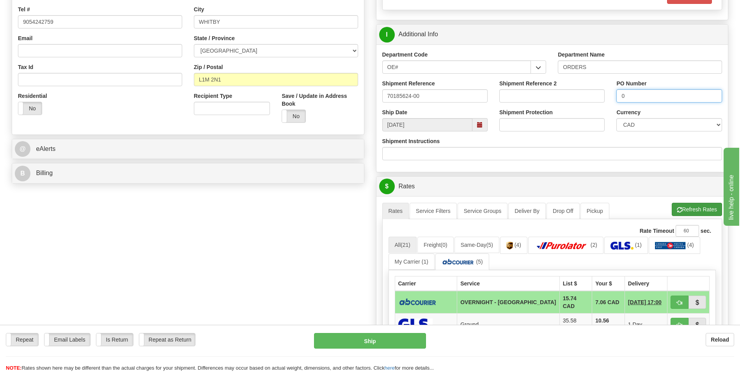
type input "0"
click at [686, 207] on button "Refresh Rates" at bounding box center [697, 209] width 50 height 13
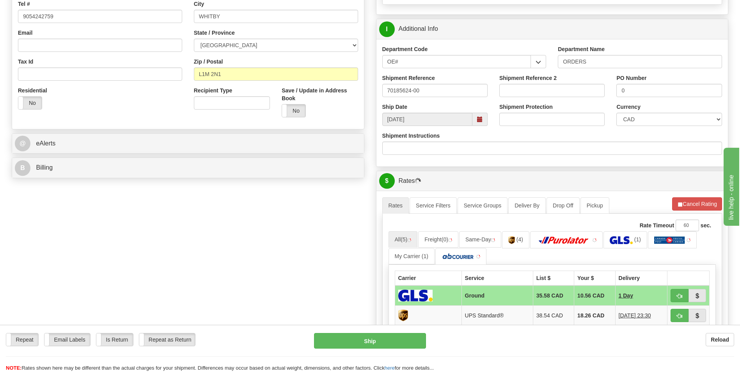
scroll to position [312, 0]
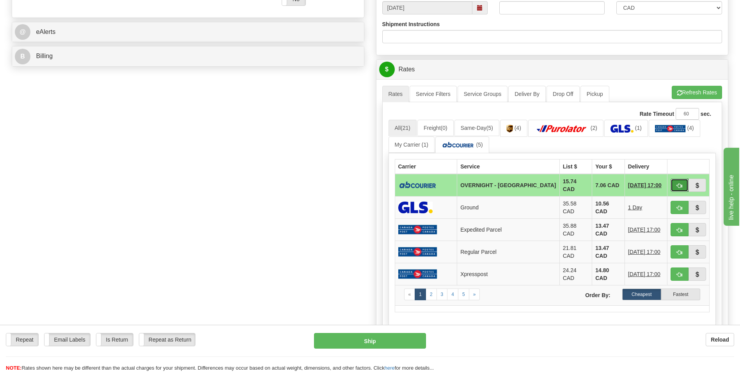
click at [678, 181] on button "button" at bounding box center [680, 185] width 18 height 13
type input "4"
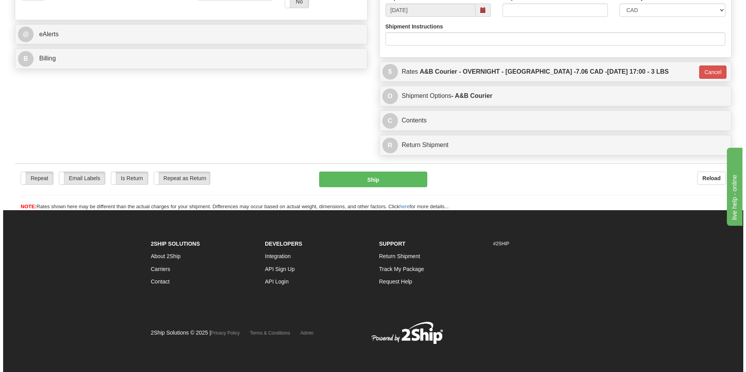
scroll to position [309, 0]
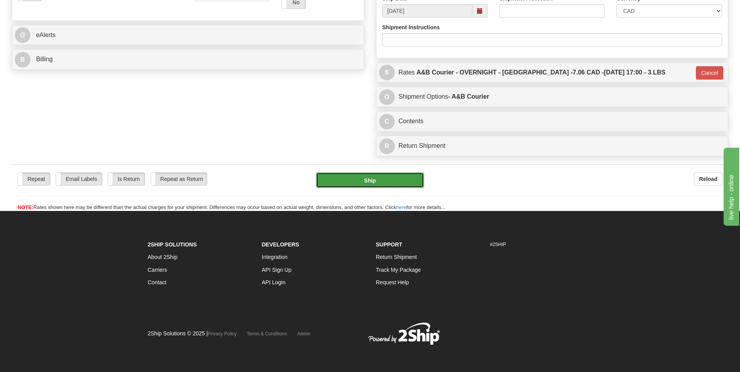
click at [370, 183] on button "Ship" at bounding box center [370, 181] width 108 height 16
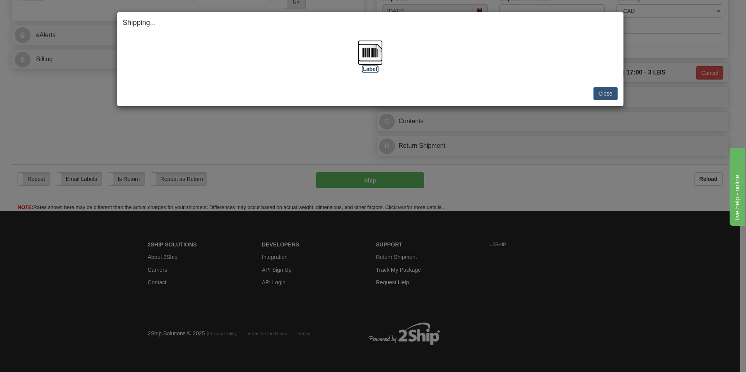
click at [361, 49] on img at bounding box center [370, 52] width 25 height 25
click at [604, 91] on button "Close" at bounding box center [606, 93] width 24 height 13
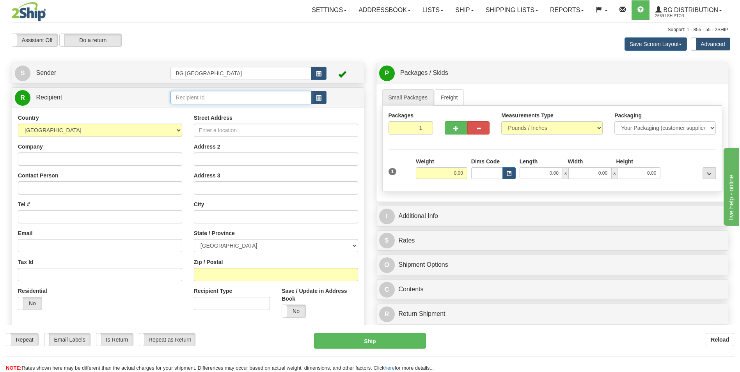
click at [202, 93] on input "text" at bounding box center [241, 97] width 141 height 13
click at [195, 105] on li "60890" at bounding box center [241, 110] width 140 height 10
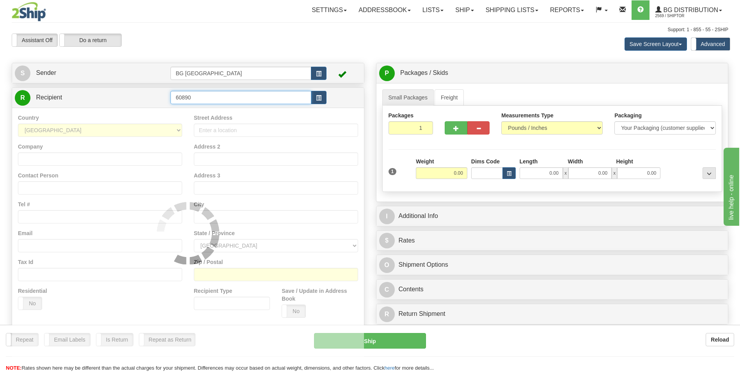
type input "60890"
